Goal: Task Accomplishment & Management: Complete application form

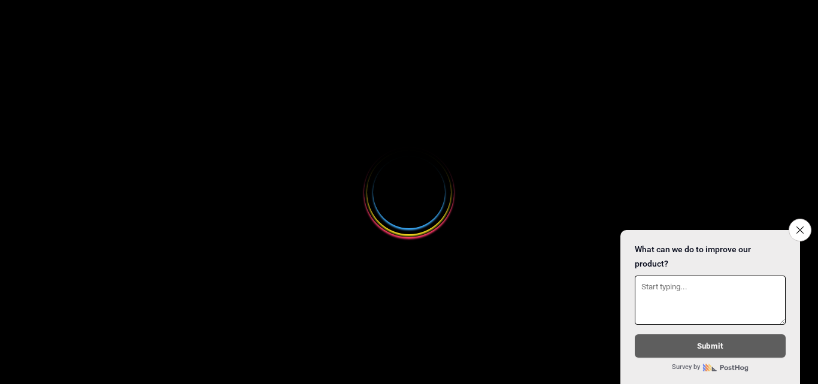
select select
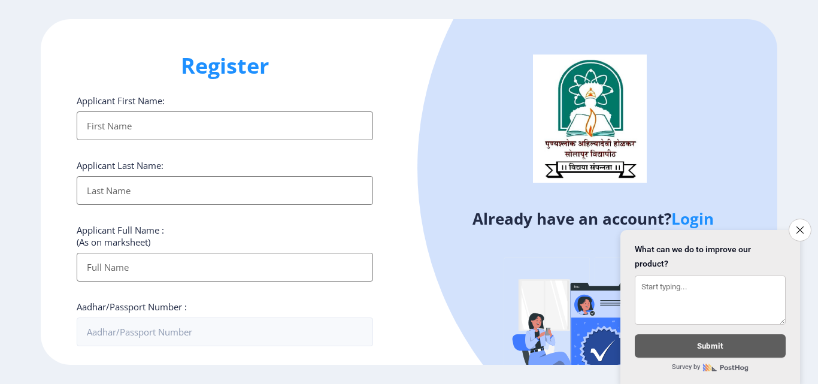
click at [236, 110] on div "Applicant First Name:" at bounding box center [225, 117] width 296 height 45
click at [236, 120] on input "Applicant First Name:" at bounding box center [225, 125] width 296 height 29
type input "Rahul"
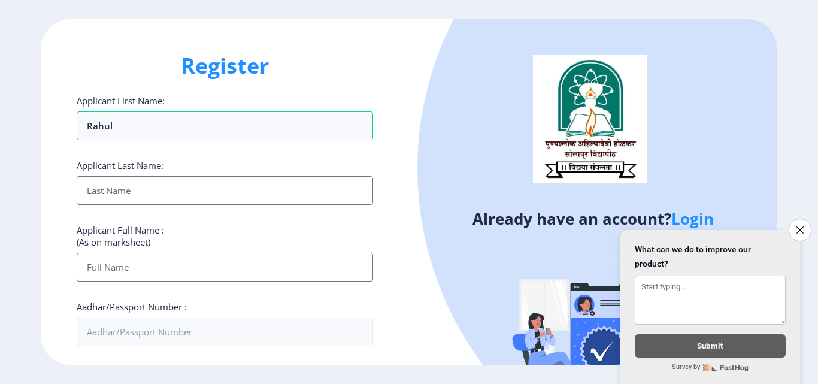
click at [94, 196] on input "Applicant First Name:" at bounding box center [225, 190] width 296 height 29
type input "Aanapat"
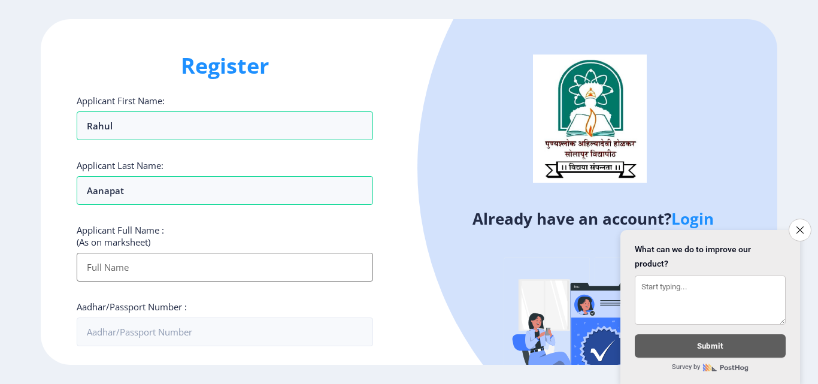
click at [308, 275] on input "Applicant First Name:" at bounding box center [225, 267] width 296 height 29
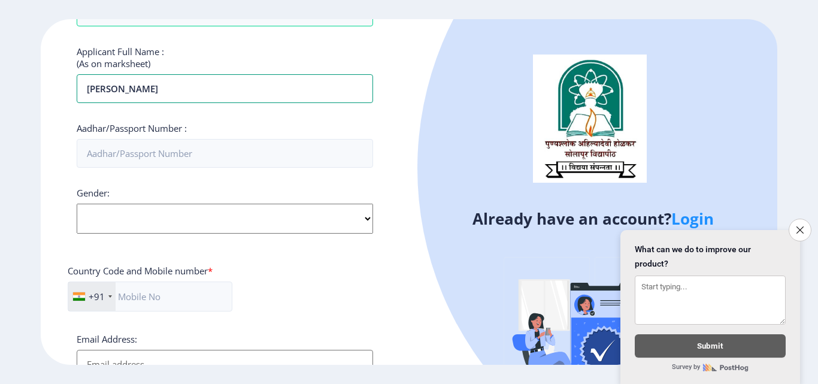
scroll to position [180, 0]
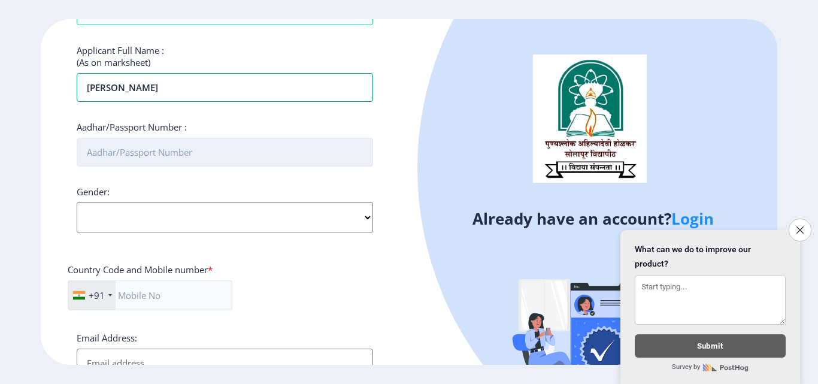
type input "[PERSON_NAME]"
click at [200, 147] on input "Aadhar/Passport Number :" at bounding box center [225, 152] width 296 height 29
type input "914285767650"
click at [192, 219] on select "Select Gender [DEMOGRAPHIC_DATA] [DEMOGRAPHIC_DATA] Other" at bounding box center [225, 217] width 296 height 30
select select "[DEMOGRAPHIC_DATA]"
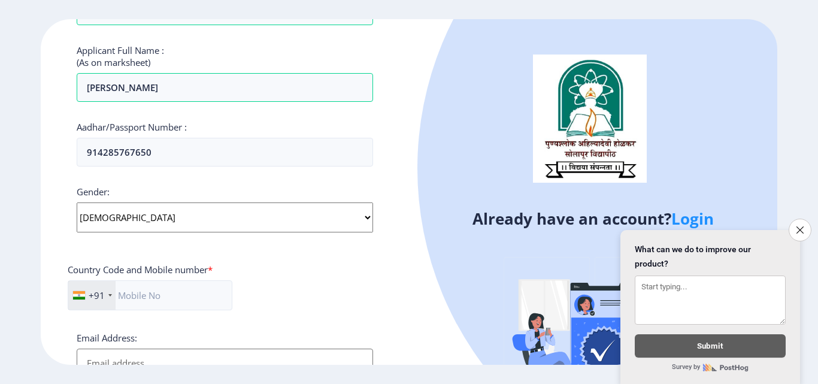
click at [77, 202] on select "Select Gender [DEMOGRAPHIC_DATA] [DEMOGRAPHIC_DATA] Other" at bounding box center [225, 217] width 296 height 30
click at [181, 298] on input "text" at bounding box center [150, 295] width 165 height 30
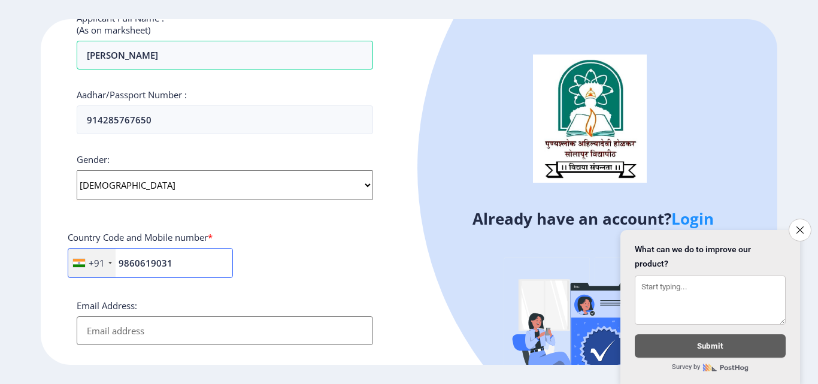
scroll to position [359, 0]
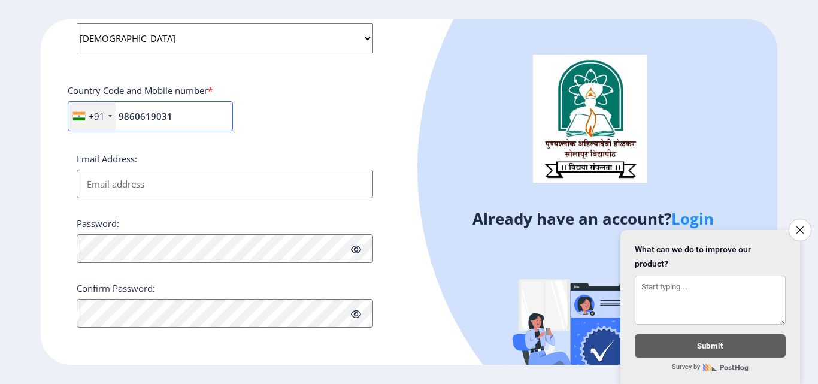
type input "9860619031"
click at [262, 180] on input "Email Address:" at bounding box center [225, 183] width 296 height 29
type input "[EMAIL_ADDRESS][DOMAIN_NAME]"
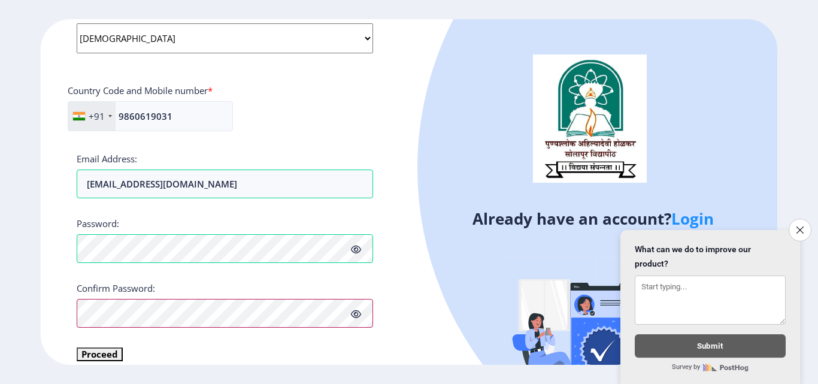
scroll to position [373, 0]
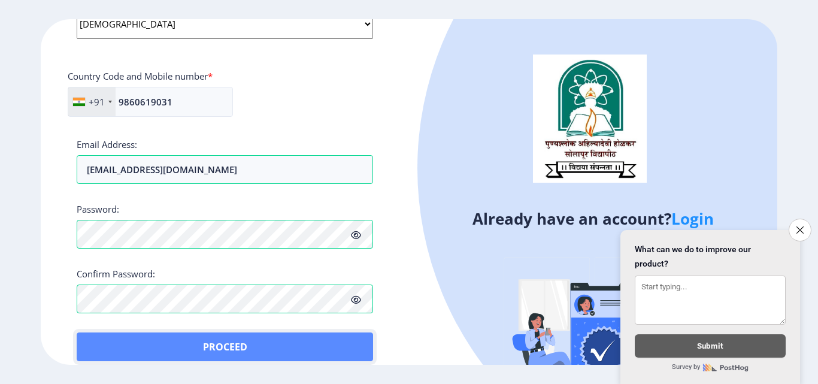
click at [115, 336] on button "Proceed" at bounding box center [225, 346] width 296 height 29
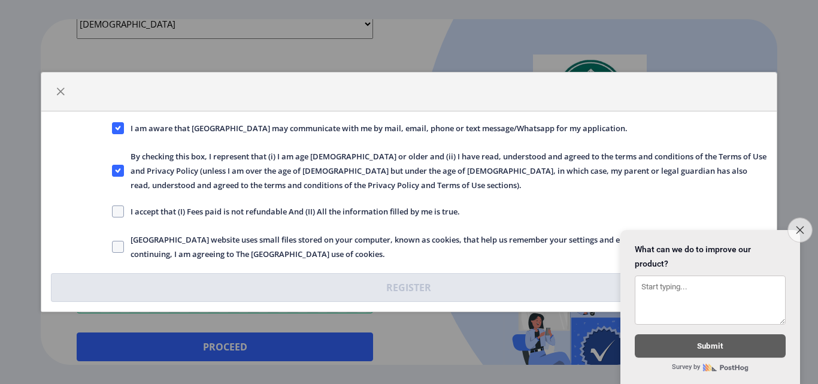
click at [801, 226] on icon "Close survey" at bounding box center [800, 230] width 8 height 8
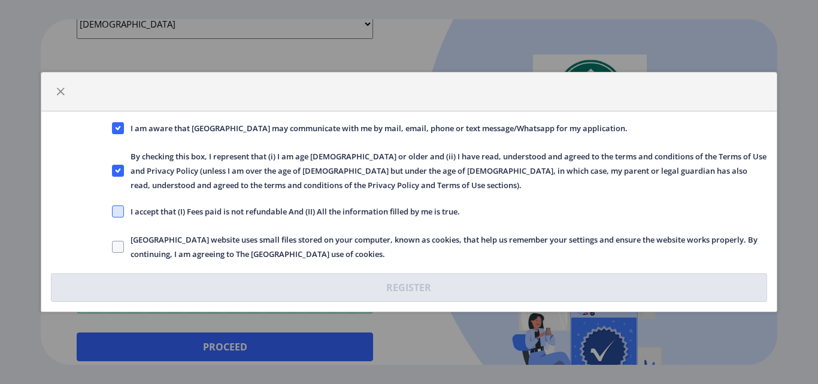
click at [120, 212] on span at bounding box center [118, 211] width 12 height 12
click at [113, 212] on input "I accept that (I) Fees paid is not refundable And (II) All the information fill…" at bounding box center [112, 211] width 1 height 1
checkbox input "true"
click at [126, 245] on span "[GEOGRAPHIC_DATA] website uses small files stored on your computer, known as co…" at bounding box center [445, 246] width 642 height 29
click at [113, 247] on input "[GEOGRAPHIC_DATA] website uses small files stored on your computer, known as co…" at bounding box center [112, 247] width 1 height 1
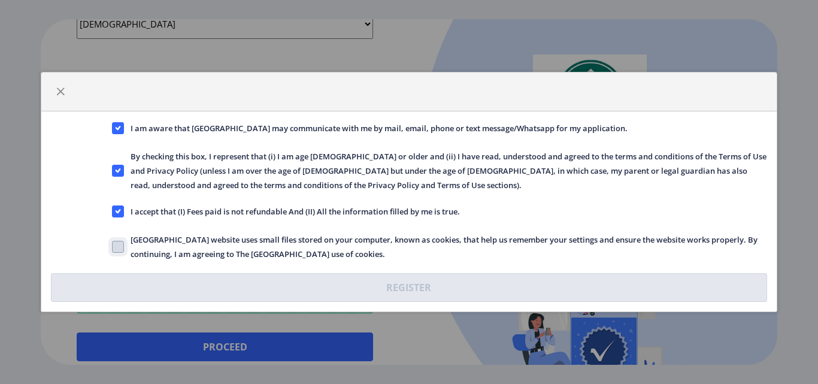
checkbox input "true"
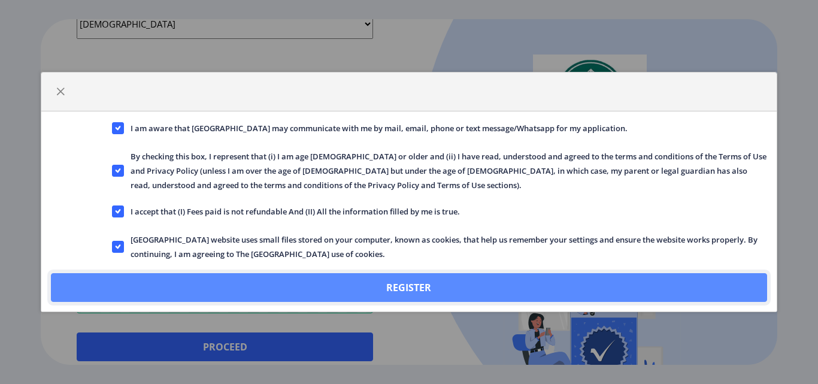
click at [459, 283] on button "Register" at bounding box center [408, 287] width 715 height 29
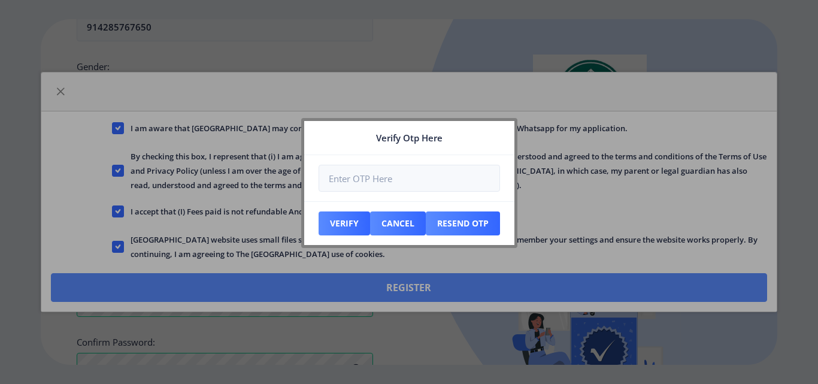
scroll to position [441, 0]
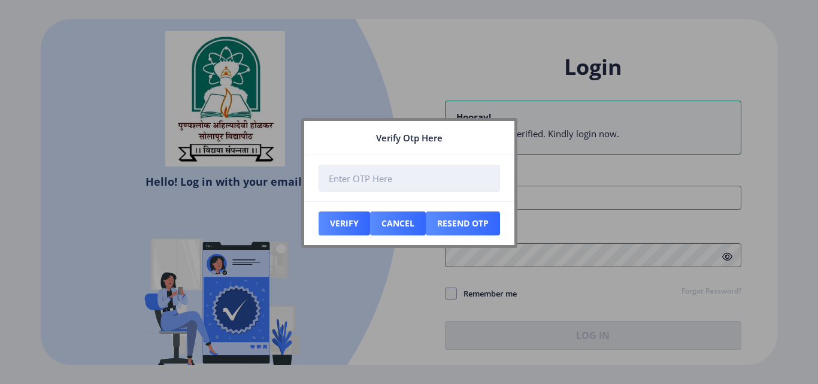
click at [394, 178] on input "number" at bounding box center [408, 178] width 181 height 27
type input "717536"
click at [339, 225] on button "Verify" at bounding box center [343, 223] width 51 height 24
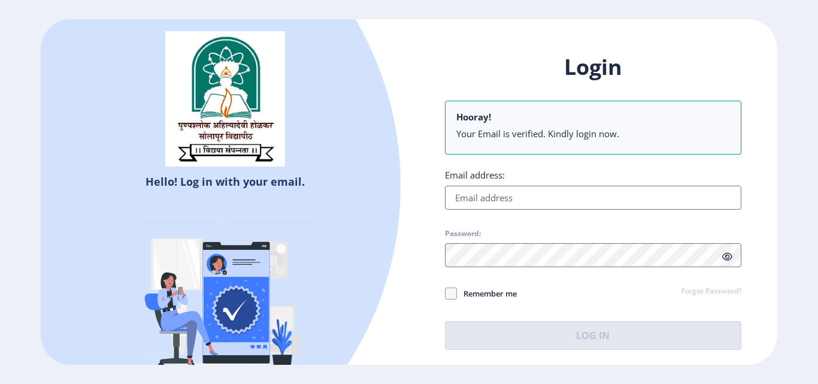
type input "[EMAIL_ADDRESS][DOMAIN_NAME]"
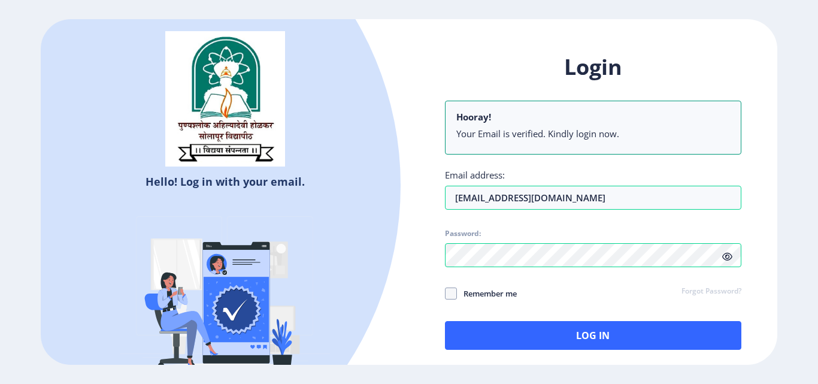
click at [727, 257] on icon at bounding box center [727, 256] width 10 height 9
click at [455, 292] on span at bounding box center [451, 293] width 12 height 12
click at [445, 293] on input "Remember me" at bounding box center [445, 293] width 1 height 1
checkbox input "true"
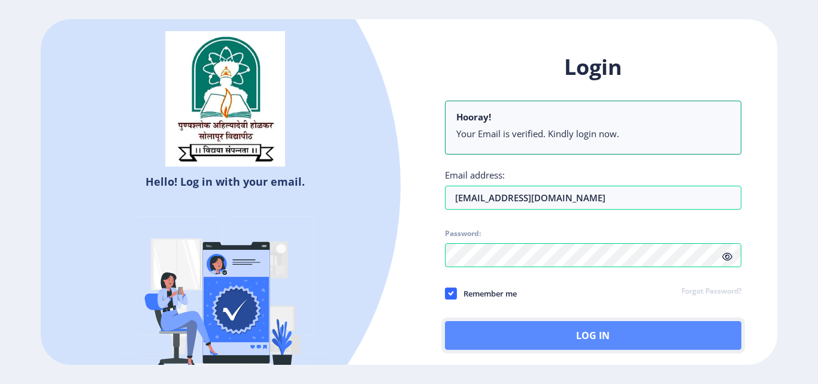
click at [512, 327] on button "Log In" at bounding box center [593, 335] width 296 height 29
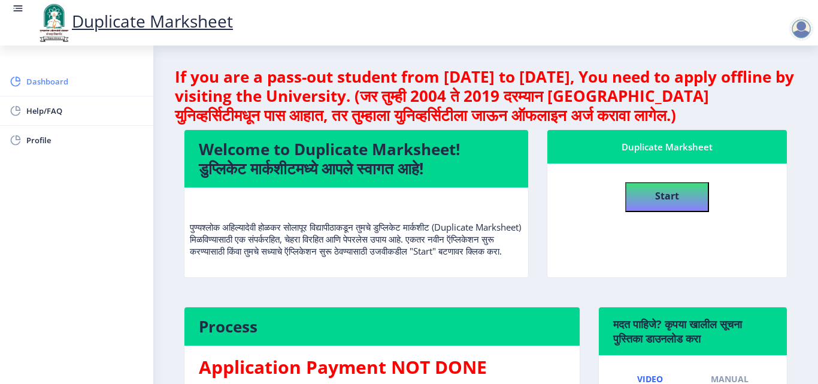
click at [43, 78] on span "Dashboard" at bounding box center [84, 81] width 117 height 14
click at [47, 142] on span "Profile" at bounding box center [84, 140] width 117 height 14
select select
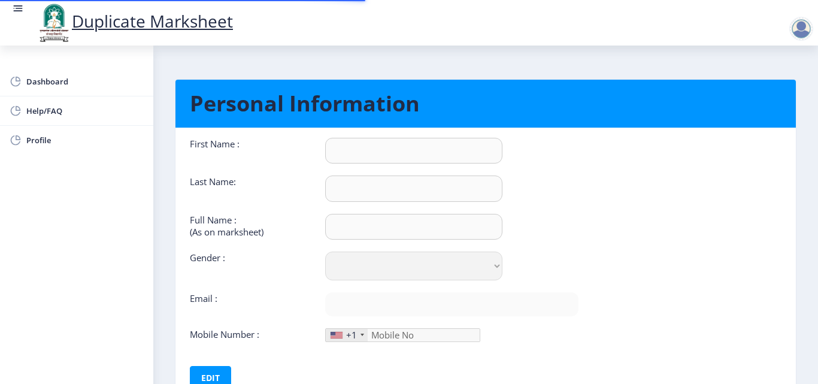
type input "Rahul"
type input "Aanapat"
type input "[PERSON_NAME]"
select select "[DEMOGRAPHIC_DATA]"
type input "[EMAIL_ADDRESS][DOMAIN_NAME]"
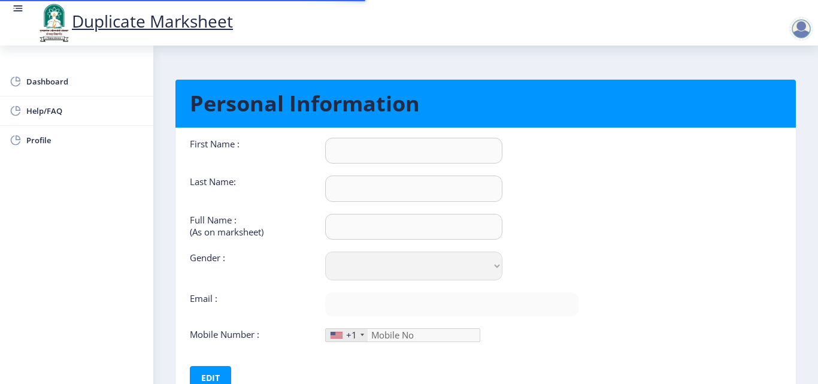
type input "9860619031"
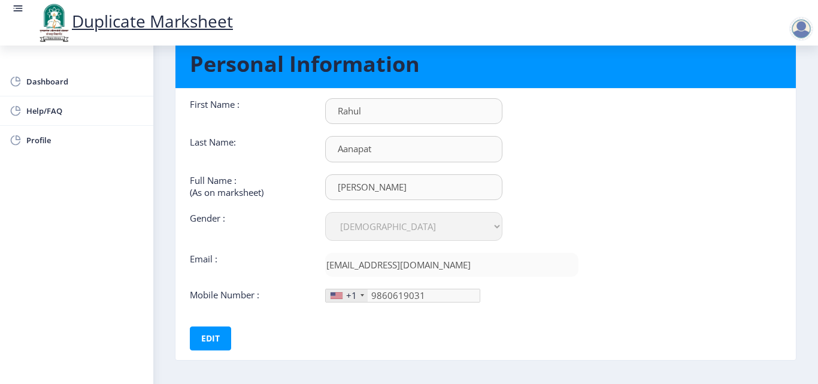
scroll to position [90, 0]
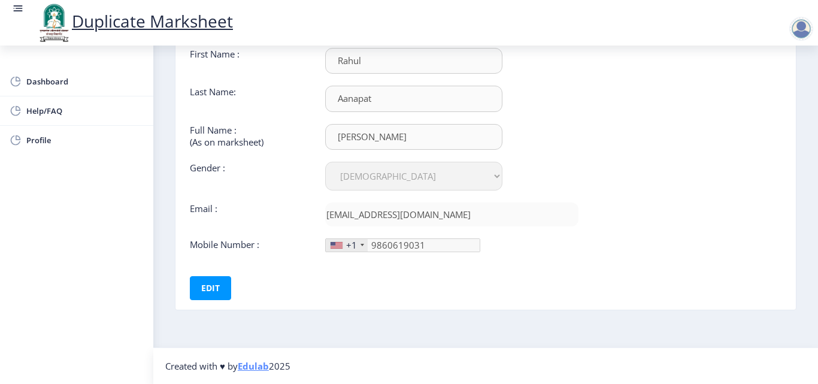
click at [362, 243] on div "+1" at bounding box center [347, 245] width 42 height 13
click at [219, 297] on button "Edit" at bounding box center [210, 288] width 41 height 24
click at [351, 243] on div "+1" at bounding box center [351, 245] width 11 height 12
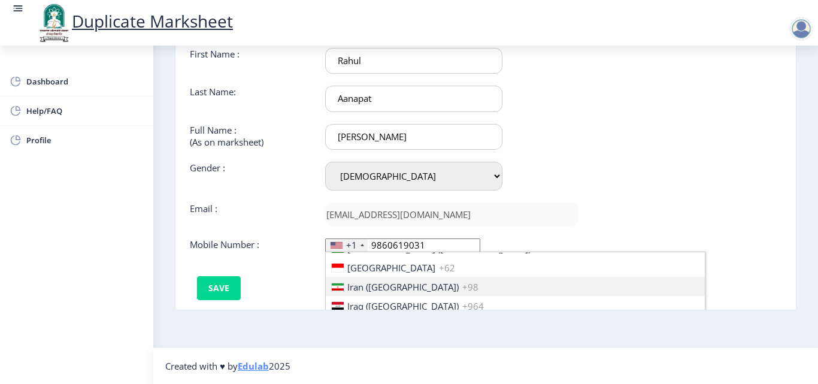
scroll to position [1856, 0]
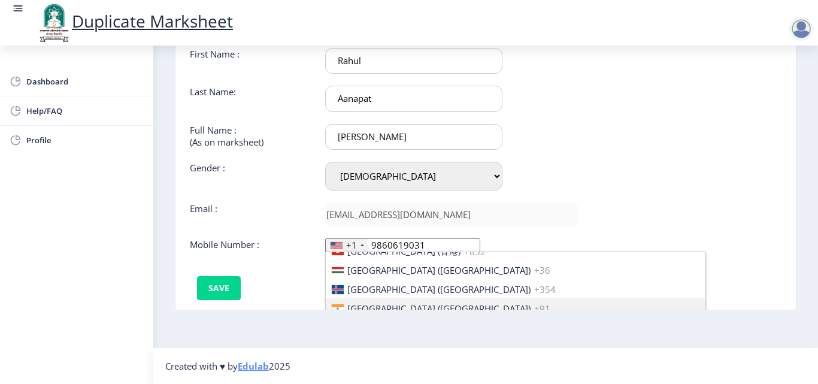
click at [390, 307] on span "[GEOGRAPHIC_DATA] ([GEOGRAPHIC_DATA])" at bounding box center [438, 308] width 183 height 12
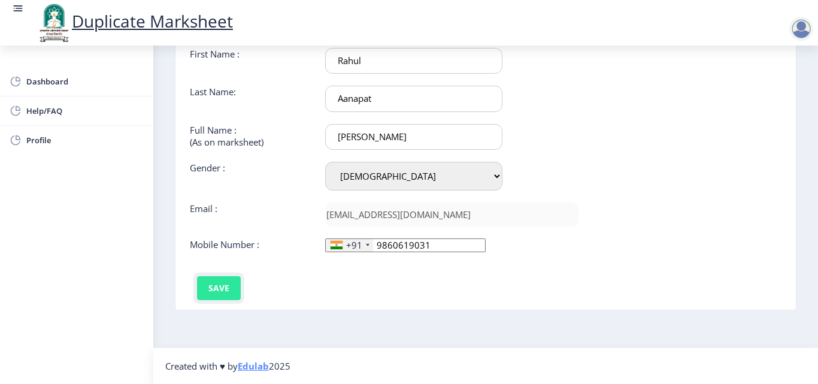
click at [204, 283] on button "Save" at bounding box center [219, 288] width 44 height 24
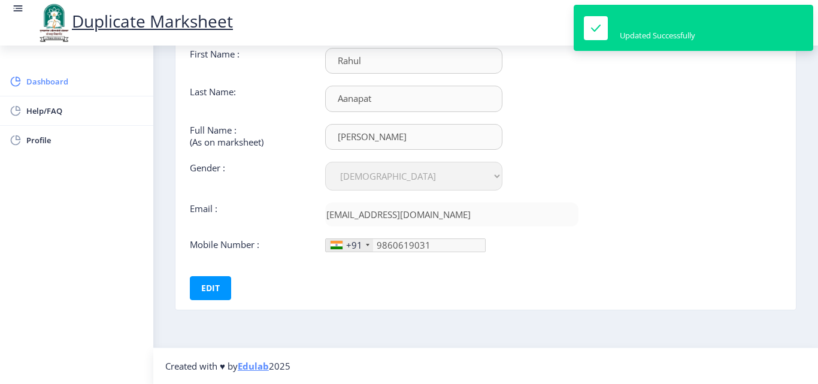
click at [55, 86] on span "Dashboard" at bounding box center [84, 81] width 117 height 14
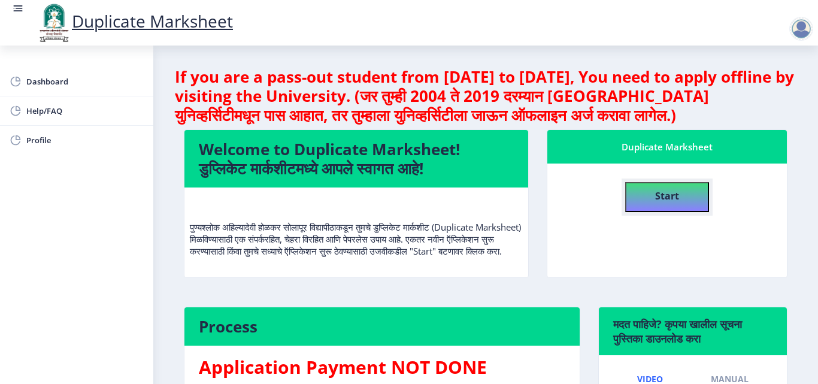
click at [661, 200] on b "Start" at bounding box center [667, 195] width 24 height 13
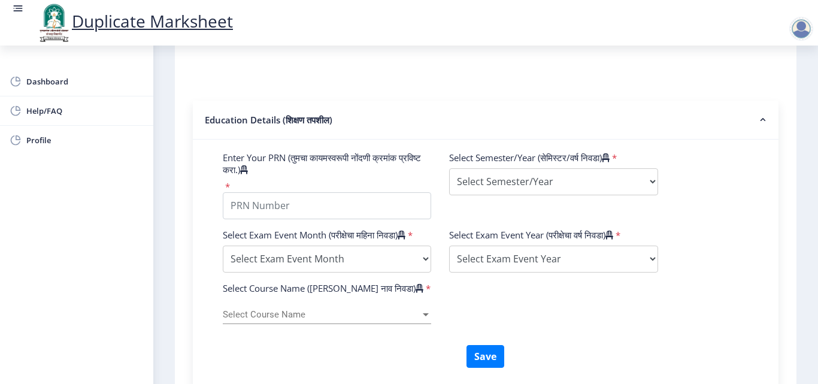
scroll to position [359, 0]
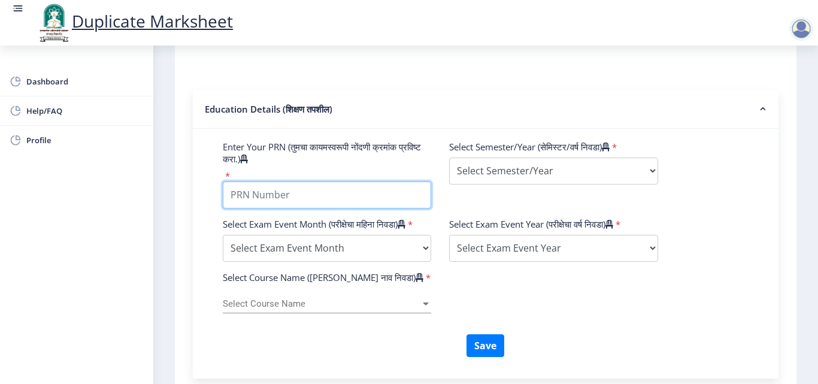
click at [336, 197] on input "Enter Your PRN (तुमचा कायमस्वरूपी नोंदणी क्रमांक प्रविष्ट करा.)" at bounding box center [327, 194] width 208 height 27
type input "2013032500003515"
click at [520, 320] on div "Select Course Name (कोर्सचे नाव निवडा) * Select Course Name Select Course Name" at bounding box center [486, 302] width 544 height 63
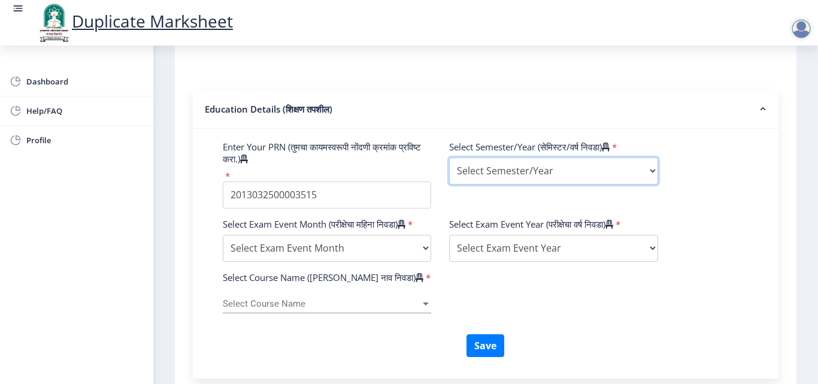
click at [539, 166] on select "Select Semester/Year Semester I Semester II Semester III Semester IV Semester V…" at bounding box center [553, 170] width 208 height 27
select select "Semester V"
click at [449, 157] on select "Select Semester/Year Semester I Semester II Semester III Semester IV Semester V…" at bounding box center [553, 170] width 208 height 27
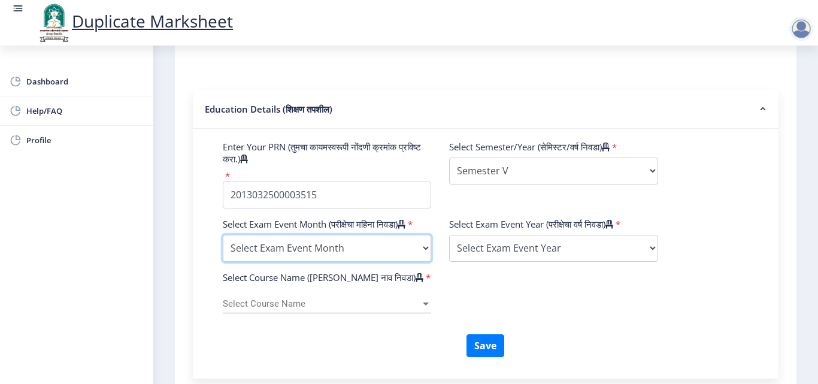
click at [361, 256] on select "Select Exam Event Month October March" at bounding box center [327, 248] width 208 height 27
select select "October"
click at [223, 246] on select "Select Exam Event Month October March" at bounding box center [327, 248] width 208 height 27
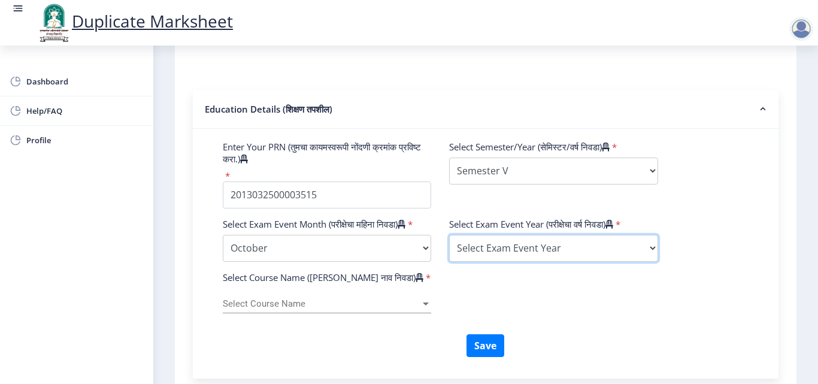
click at [559, 250] on select "Select Exam Event Year [DATE] 2024 2023 2022 2021 2020 2019 2018 2017 2016 2015…" at bounding box center [553, 248] width 208 height 27
select select "2015"
click at [449, 235] on select "Select Exam Event Year [DATE] 2024 2023 2022 2021 2020 2019 2018 2017 2016 2015…" at bounding box center [553, 248] width 208 height 27
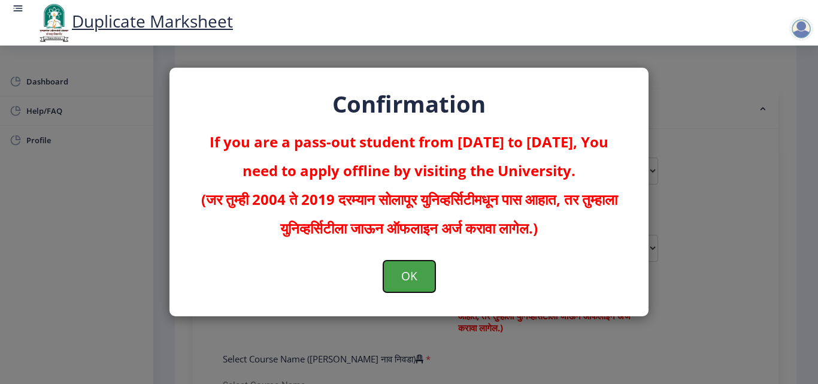
click at [427, 268] on button "OK" at bounding box center [409, 275] width 52 height 31
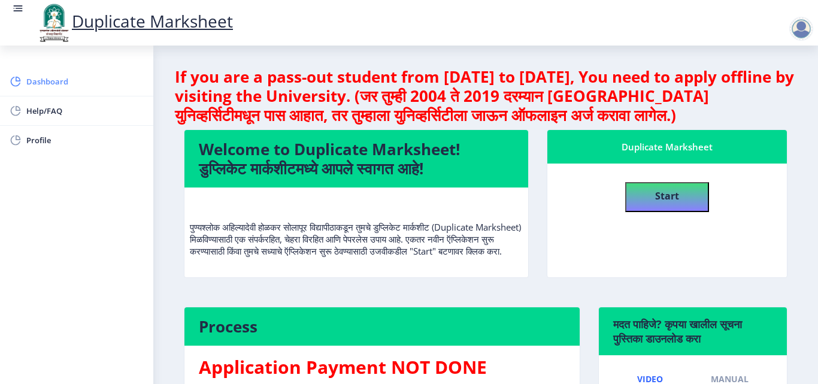
click at [56, 87] on span "Dashboard" at bounding box center [84, 81] width 117 height 14
click at [19, 8] on rect at bounding box center [18, 8] width 12 height 12
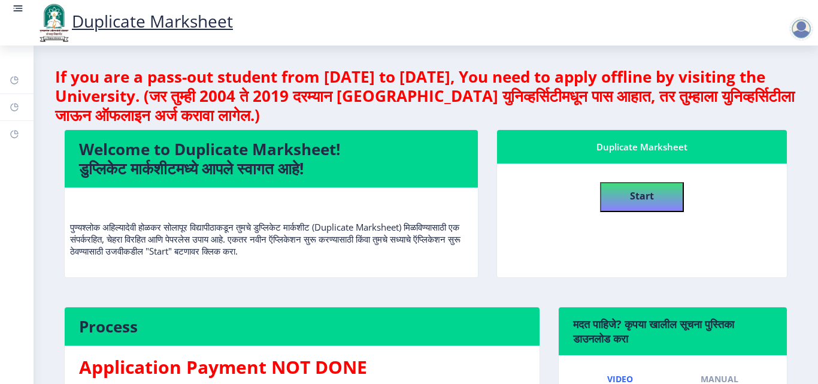
click at [19, 66] on div "Dashboard Help/FAQ Profile" at bounding box center [17, 214] width 34 height 338
click at [135, 27] on link "Duplicate Marksheet" at bounding box center [134, 21] width 197 height 23
click at [128, 20] on link "Duplicate Marksheet" at bounding box center [134, 21] width 197 height 23
click at [54, 16] on img at bounding box center [54, 22] width 36 height 41
